Goal: Information Seeking & Learning: Check status

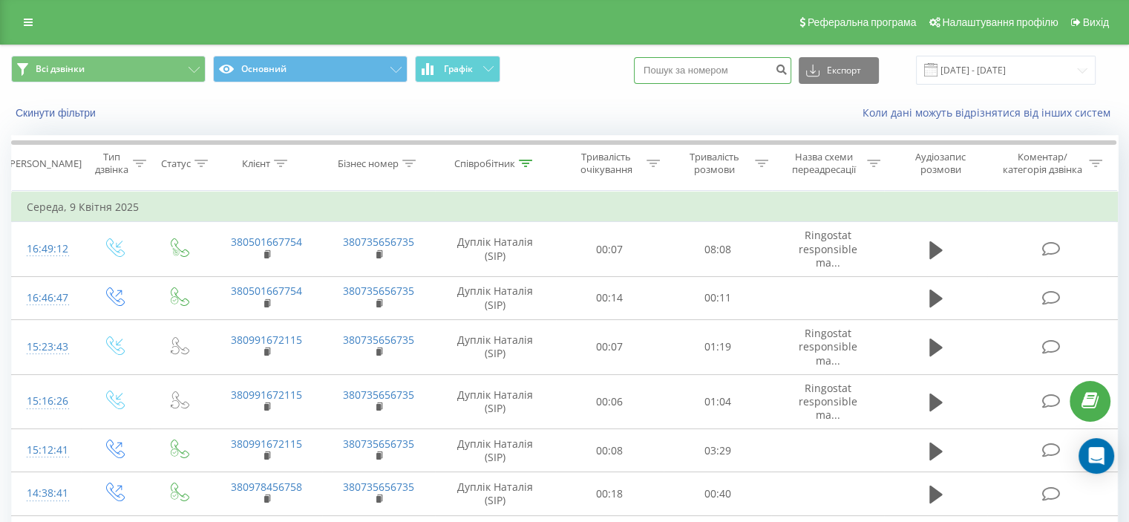
click at [722, 71] on input at bounding box center [712, 70] width 157 height 27
paste input "099 224 3265"
type input "099 224 3265"
click at [788, 69] on icon "submit" at bounding box center [781, 67] width 13 height 9
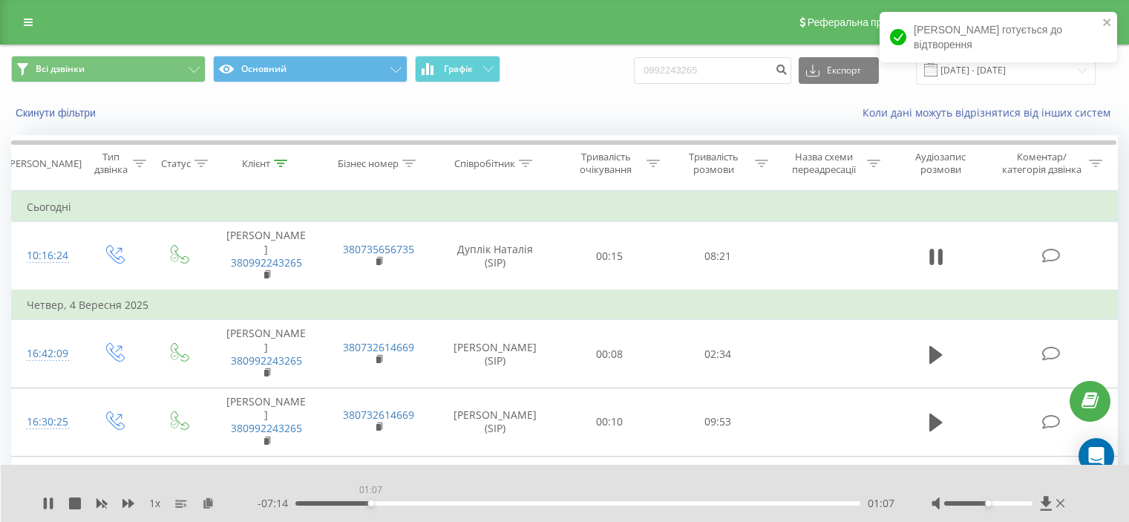
click at [371, 503] on div "01:07" at bounding box center [578, 503] width 565 height 4
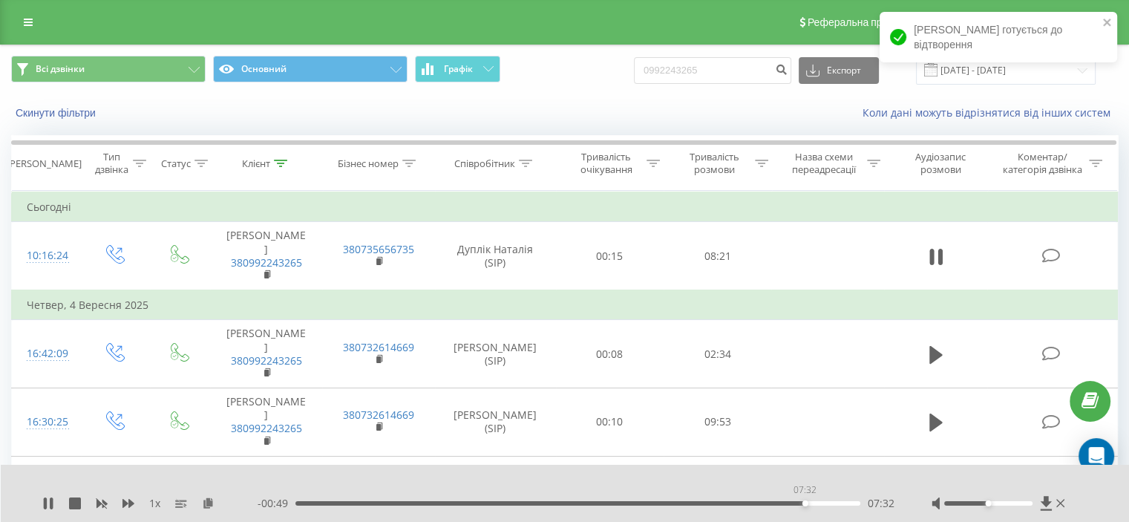
drag, startPoint x: 302, startPoint y: 502, endPoint x: 805, endPoint y: 492, distance: 502.8
click at [805, 501] on div "07:32" at bounding box center [578, 503] width 565 height 4
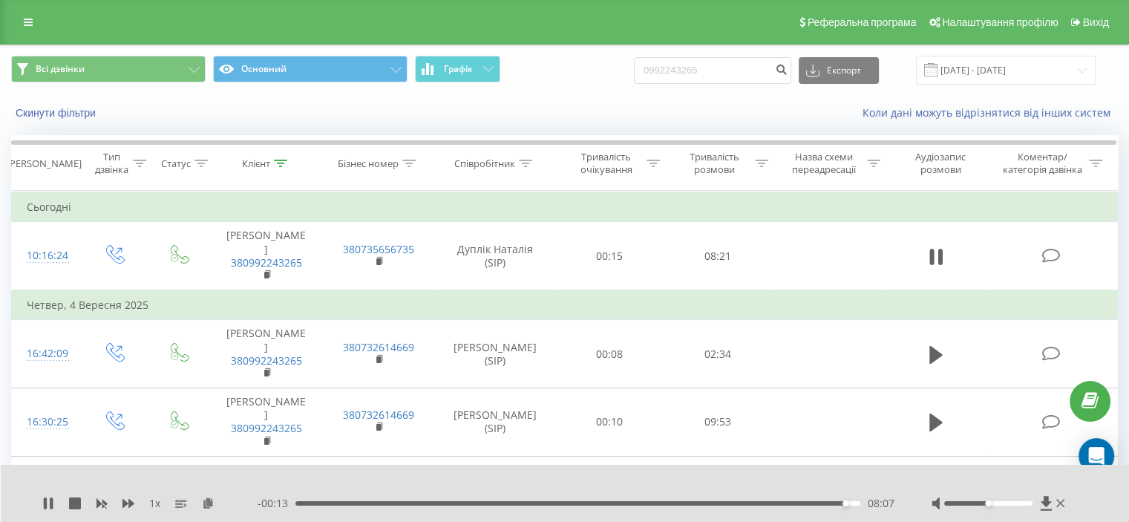
click at [837, 501] on div "08:07" at bounding box center [578, 503] width 565 height 4
